Goal: Information Seeking & Learning: Learn about a topic

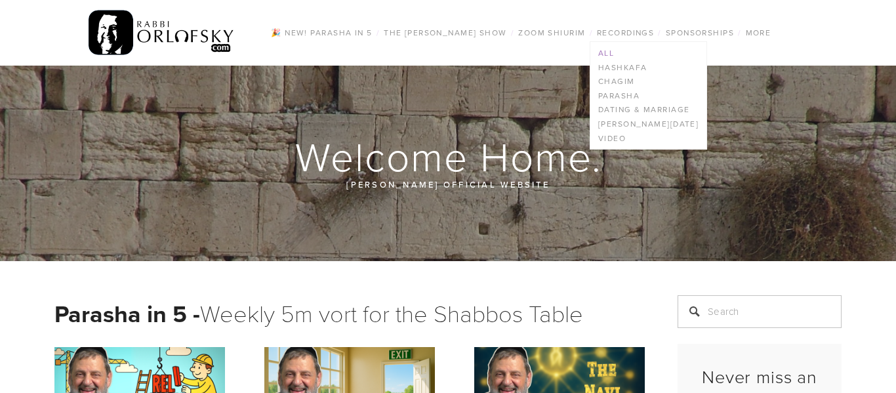
click at [607, 50] on link "All" at bounding box center [648, 53] width 116 height 14
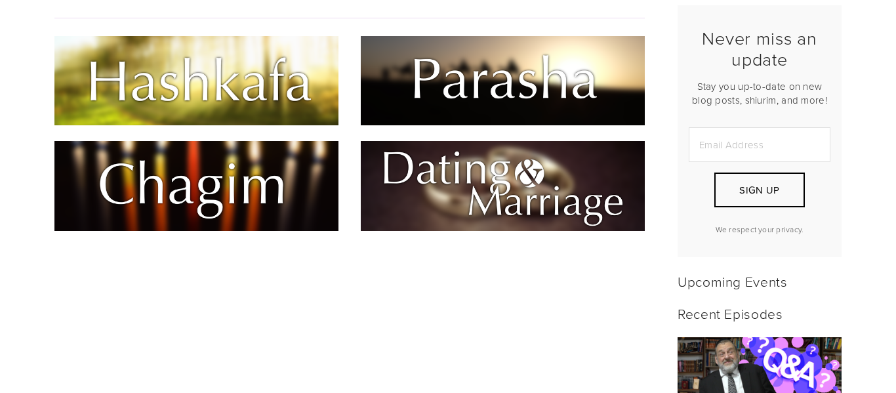
scroll to position [329, 0]
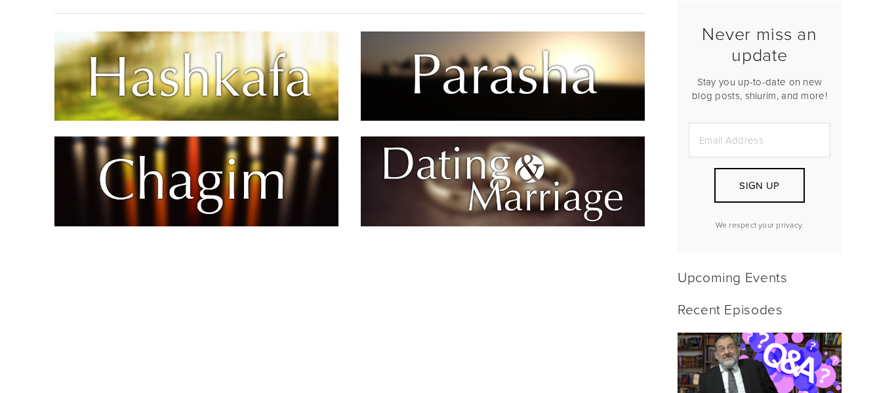
click at [232, 52] on img at bounding box center [196, 75] width 284 height 89
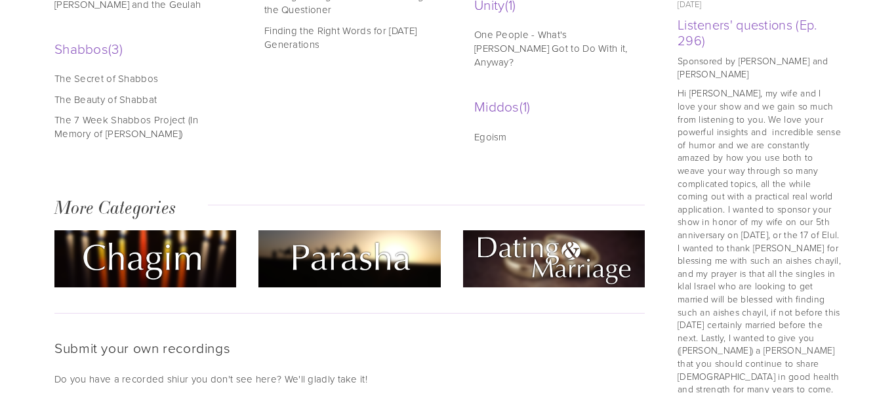
scroll to position [781, 0]
